Goal: Navigation & Orientation: Understand site structure

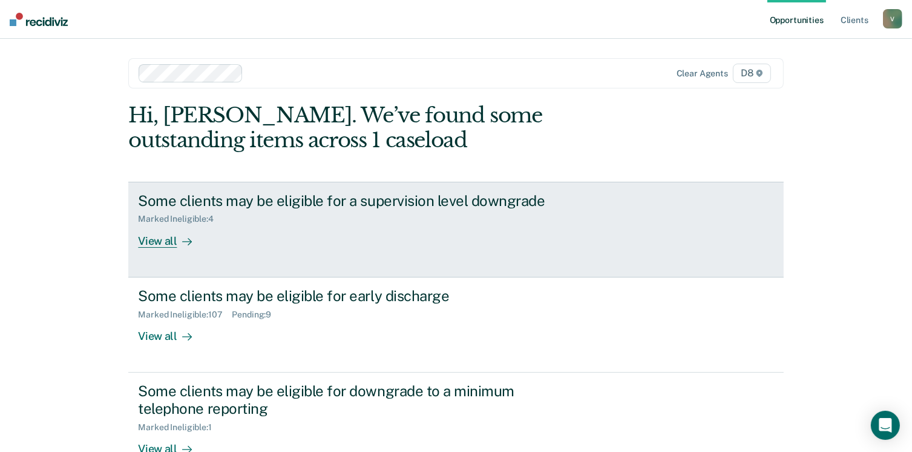
click at [159, 248] on link "Some clients may be eligible for a supervision level downgrade Marked Ineligibl…" at bounding box center [455, 230] width 655 height 96
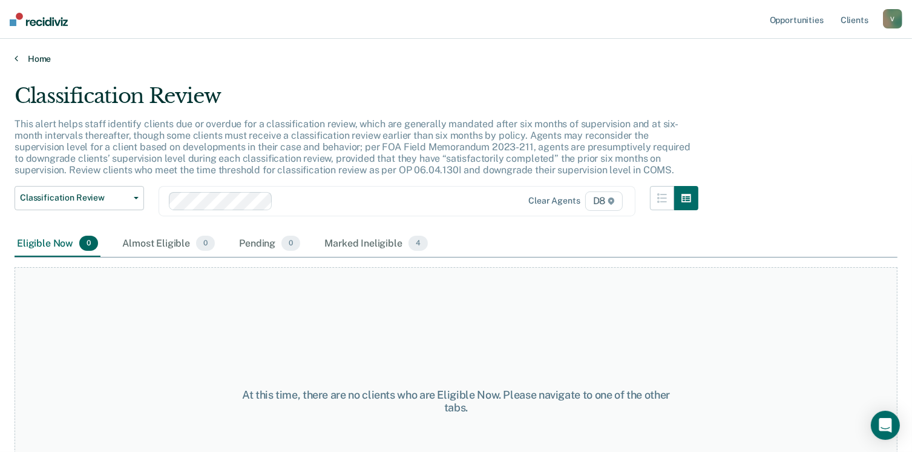
click at [35, 56] on link "Home" at bounding box center [456, 58] width 883 height 11
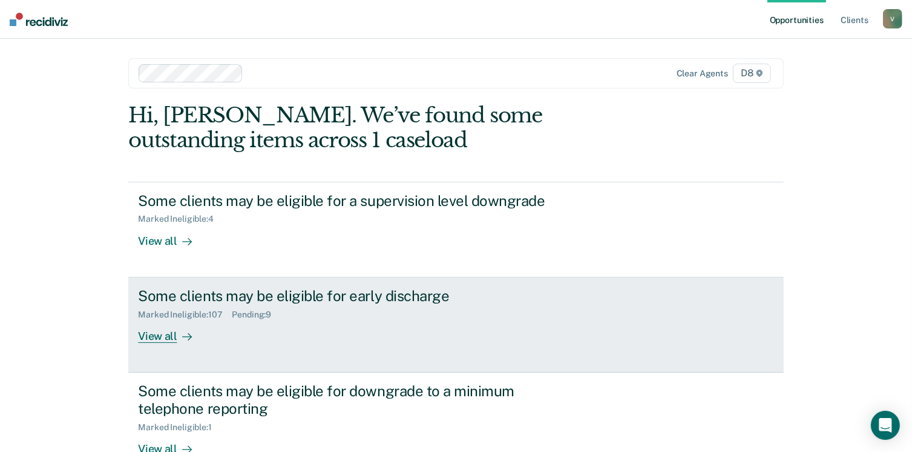
click at [162, 329] on div "View all" at bounding box center [172, 331] width 68 height 24
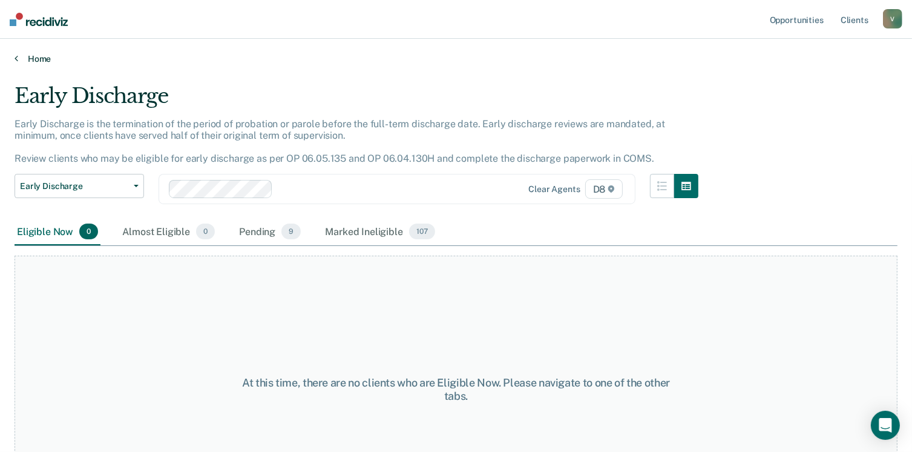
click at [29, 58] on link "Home" at bounding box center [456, 58] width 883 height 11
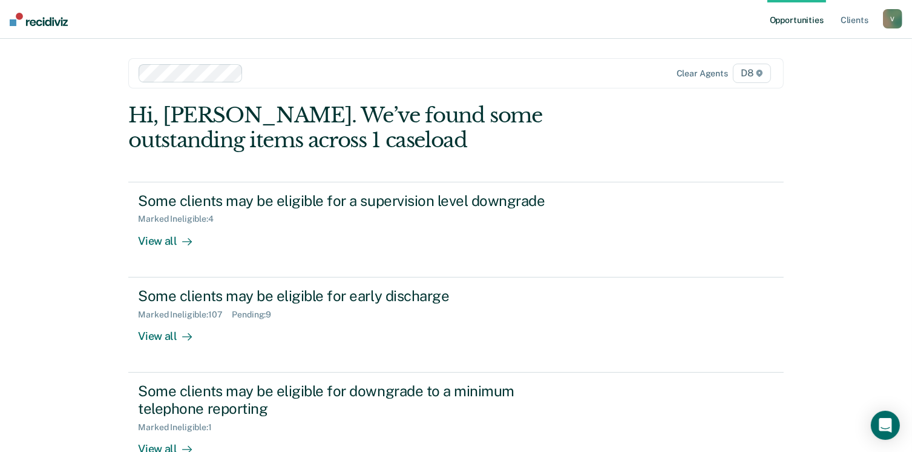
scroll to position [176, 0]
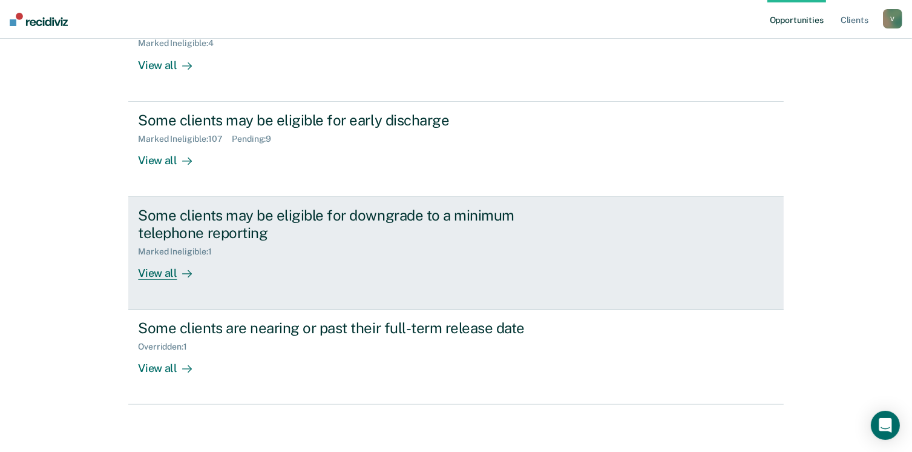
click at [161, 272] on div "View all" at bounding box center [172, 268] width 68 height 24
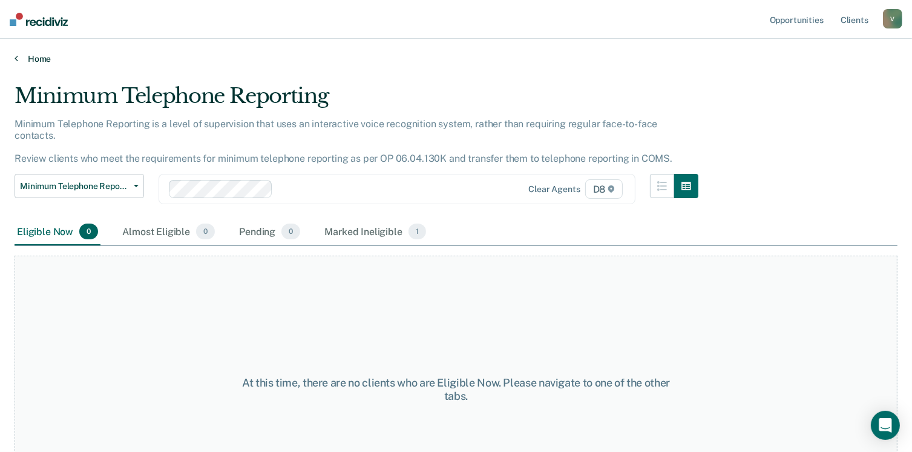
click at [44, 61] on link "Home" at bounding box center [456, 58] width 883 height 11
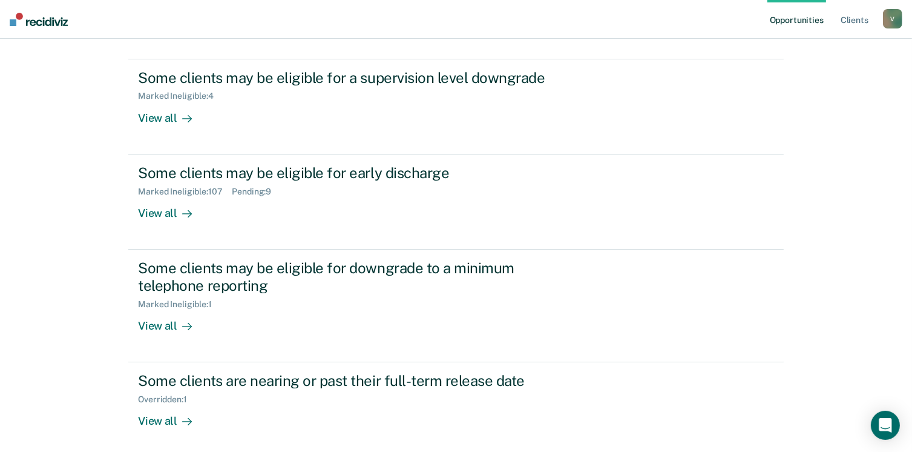
scroll to position [156, 0]
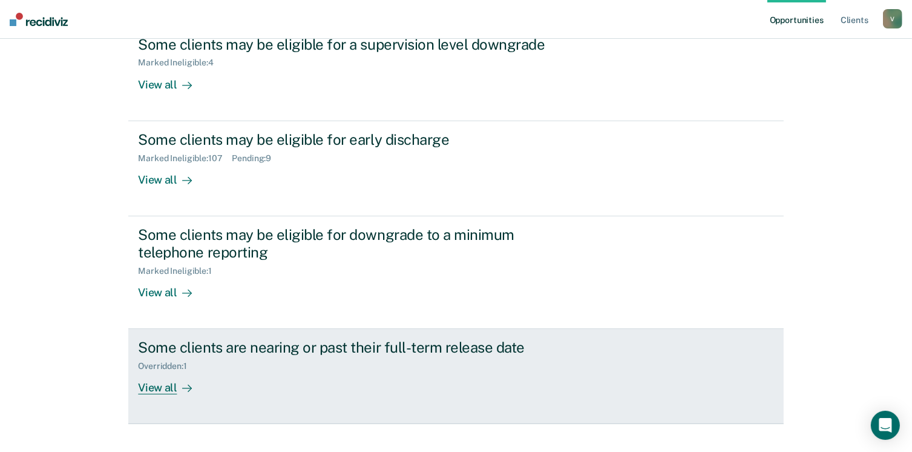
click at [177, 383] on div at bounding box center [184, 388] width 15 height 14
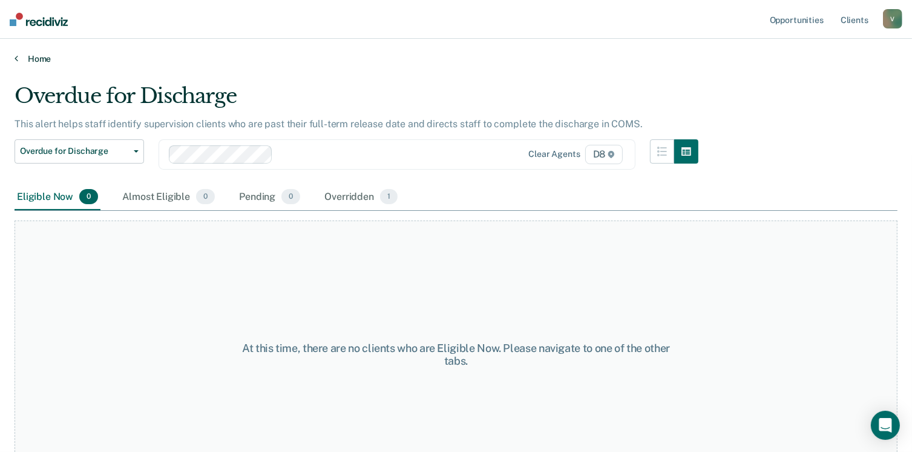
click at [30, 56] on link "Home" at bounding box center [456, 58] width 883 height 11
